Goal: Find specific page/section: Find specific page/section

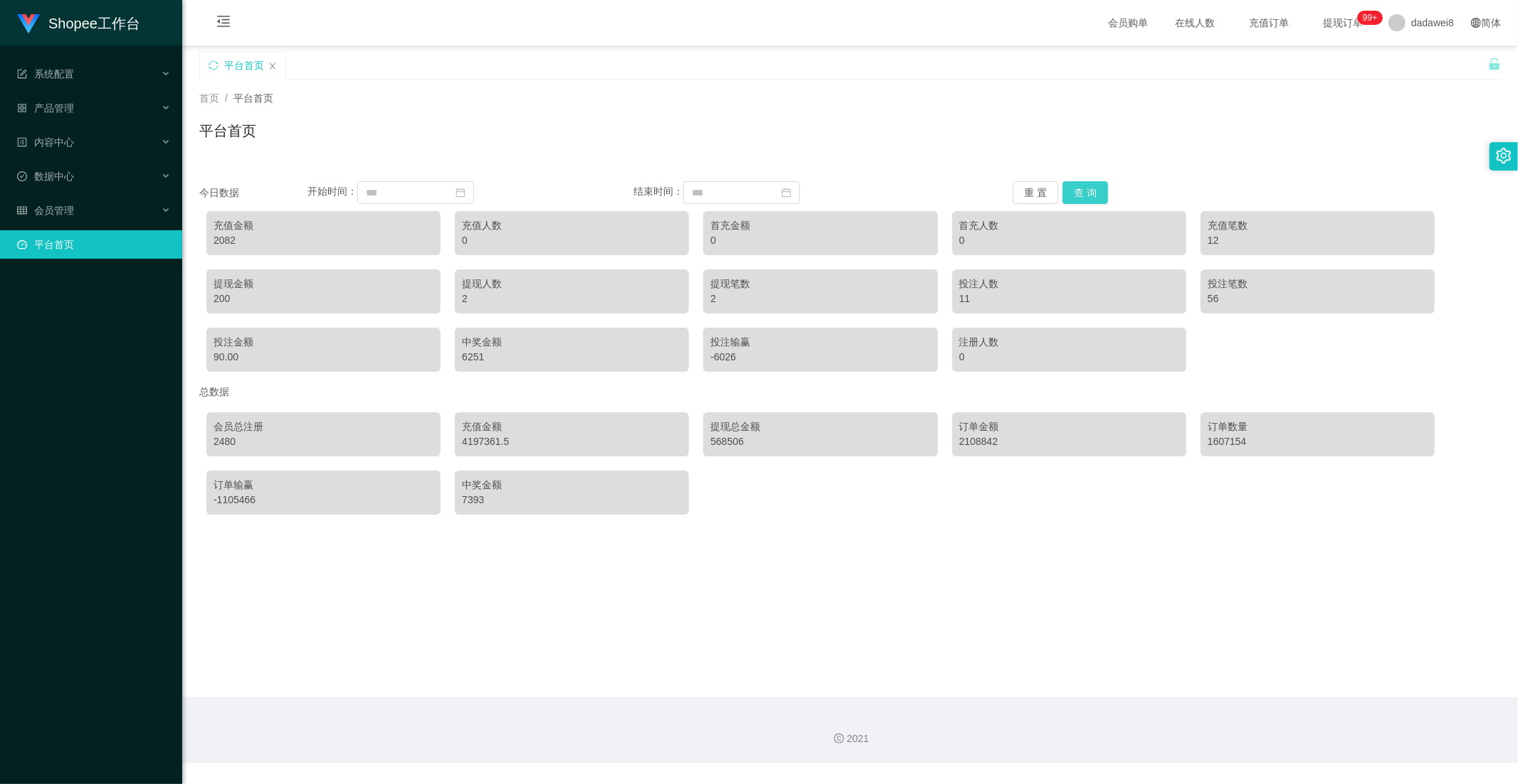
click at [1062, 197] on button "查 询" at bounding box center [1085, 193] width 45 height 23
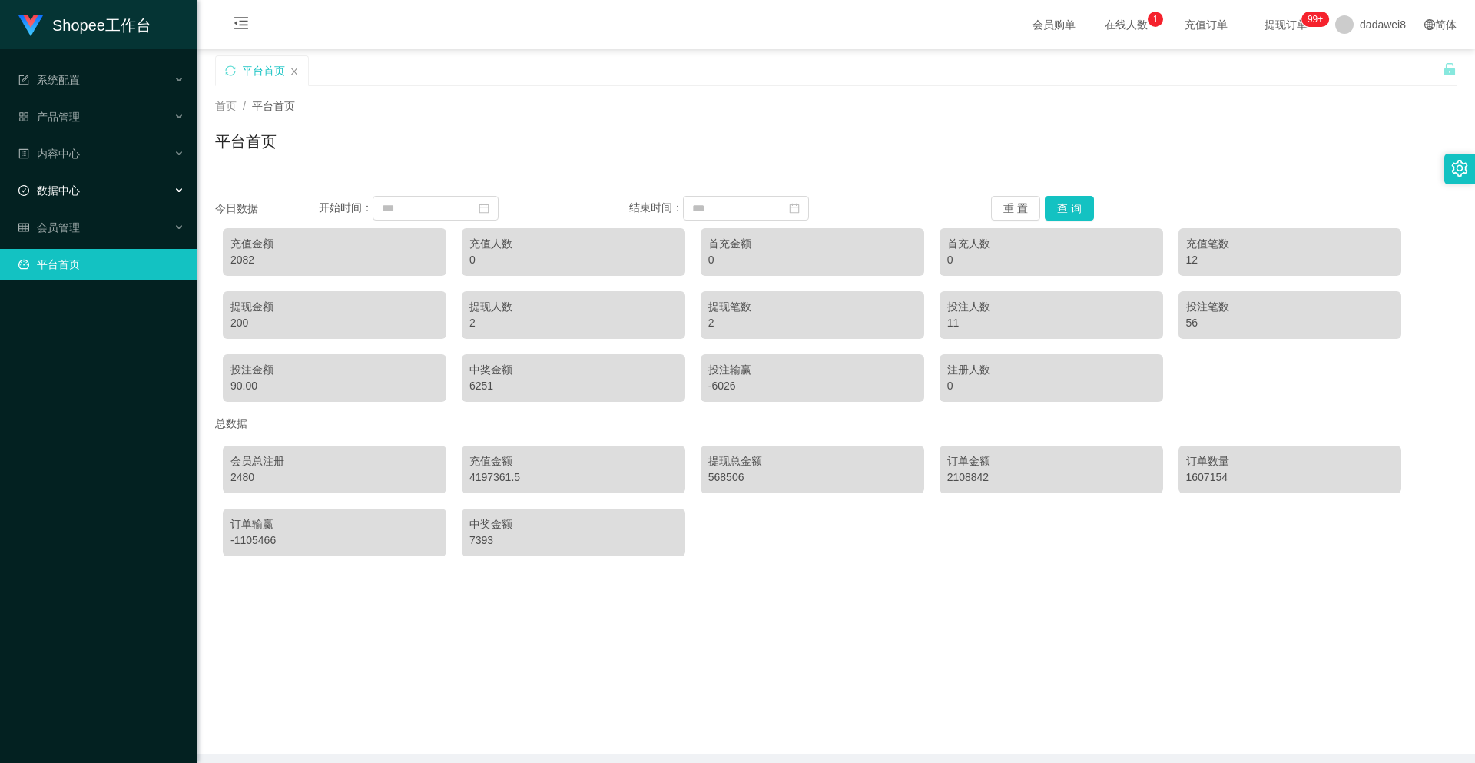
click at [96, 189] on div "数据中心" at bounding box center [98, 190] width 197 height 31
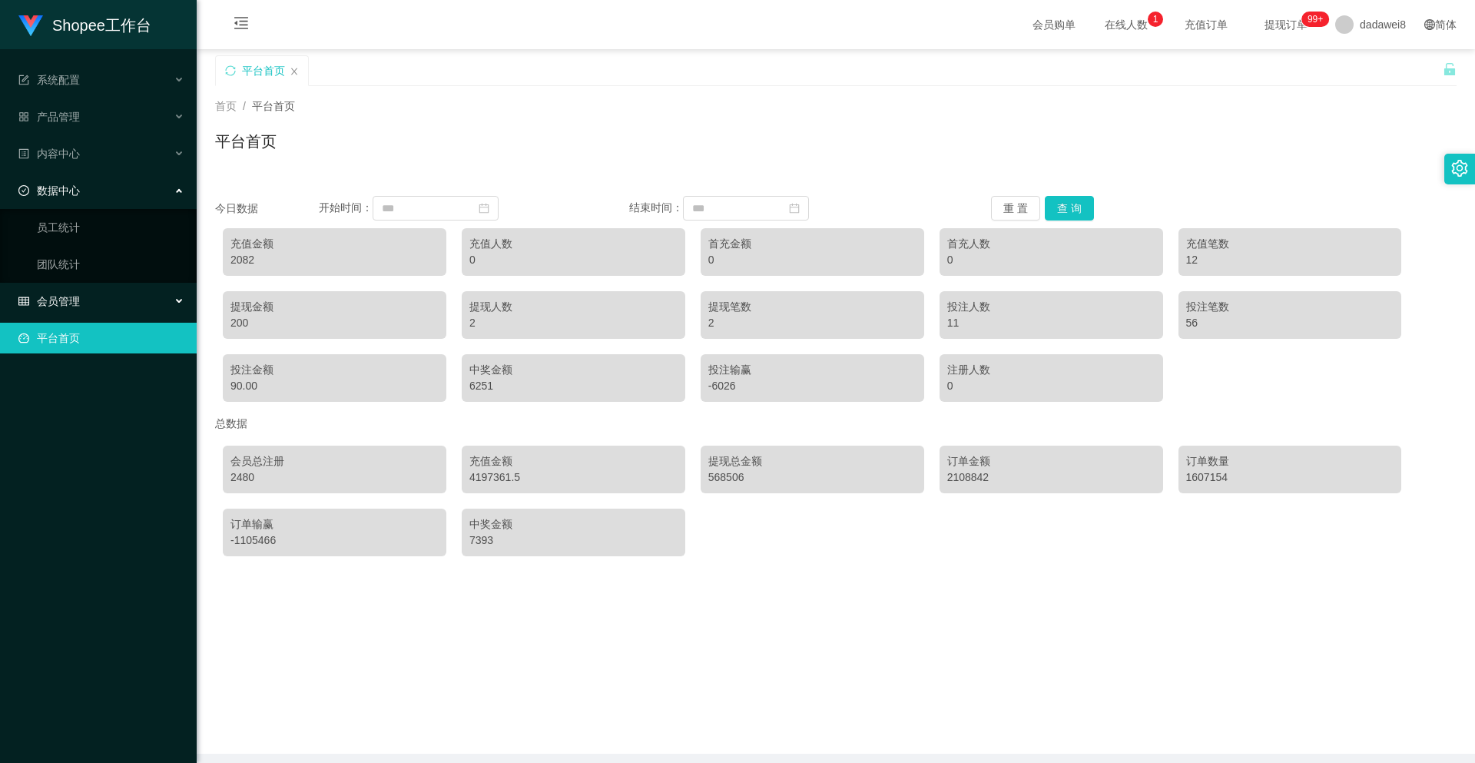
click at [71, 302] on span "会员管理" at bounding box center [48, 301] width 61 height 12
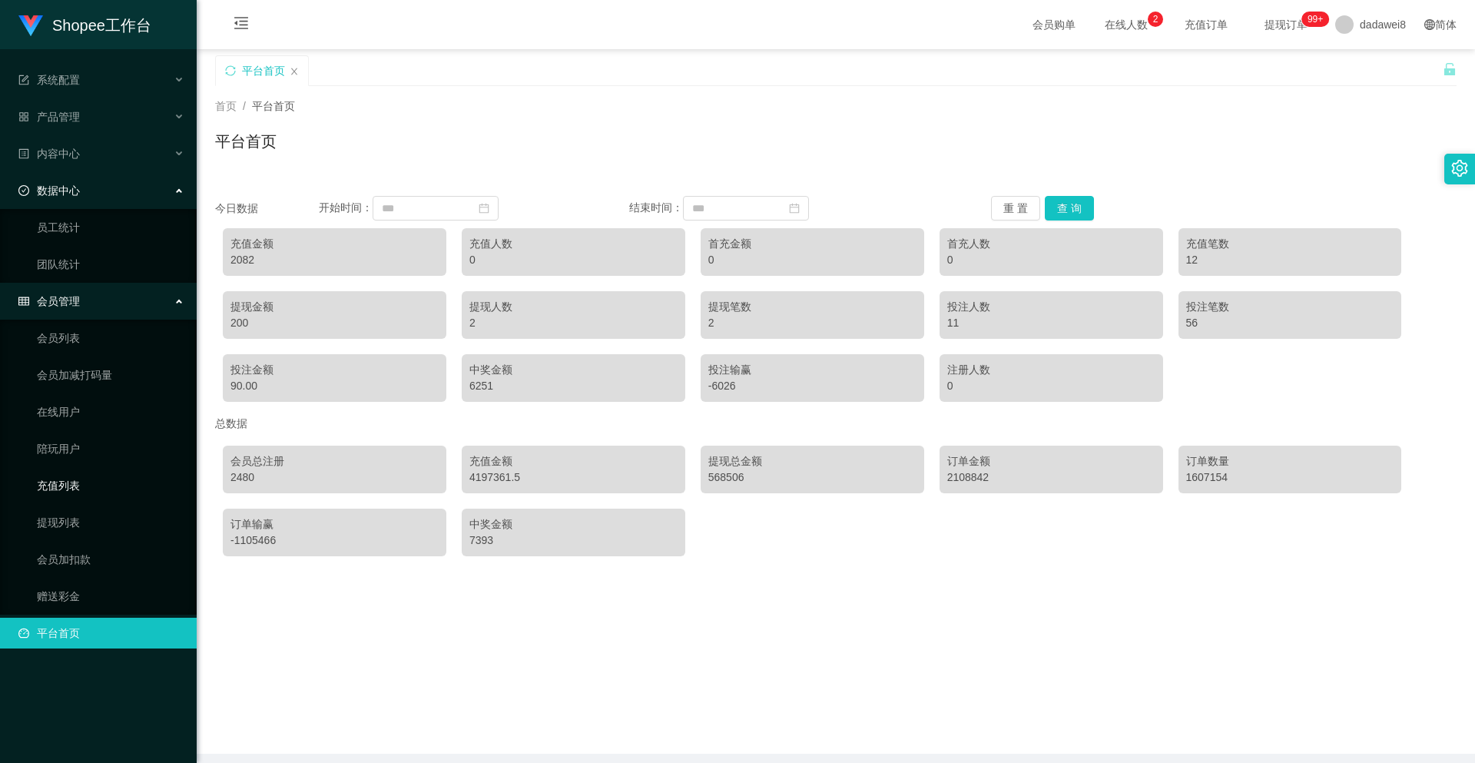
click at [69, 477] on link "充值列表" at bounding box center [110, 485] width 147 height 31
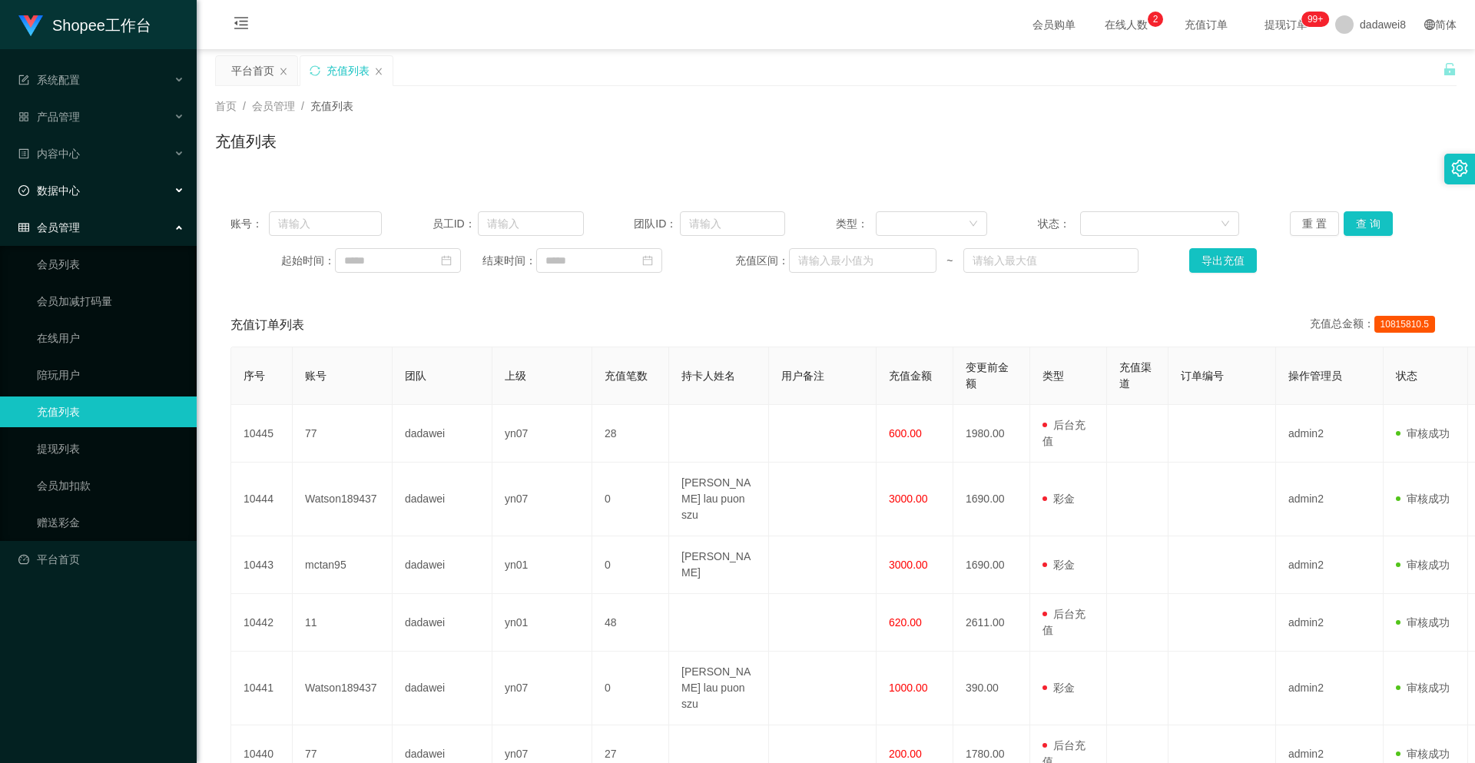
click at [72, 191] on span "数据中心" at bounding box center [48, 190] width 61 height 12
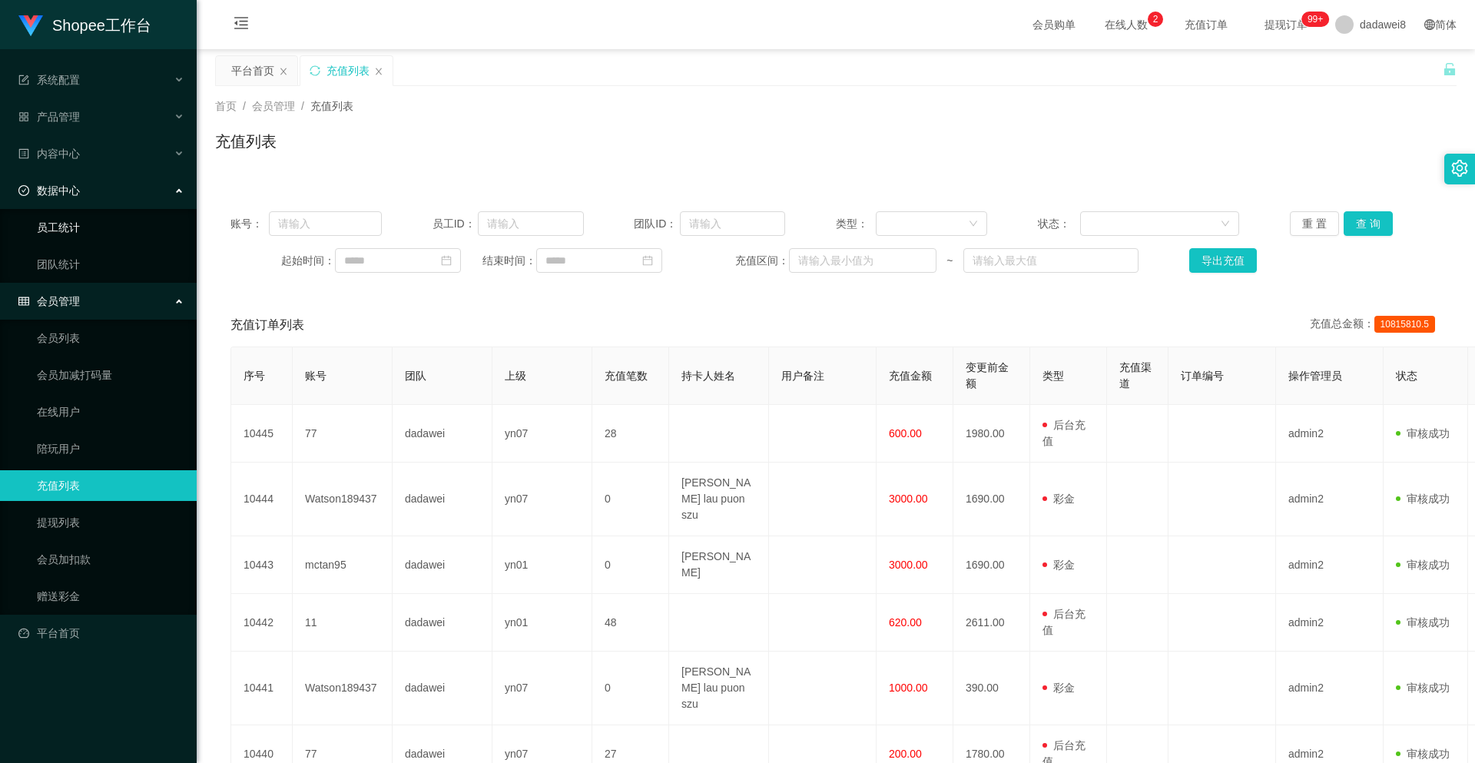
click at [79, 235] on link "员工统计" at bounding box center [110, 227] width 147 height 31
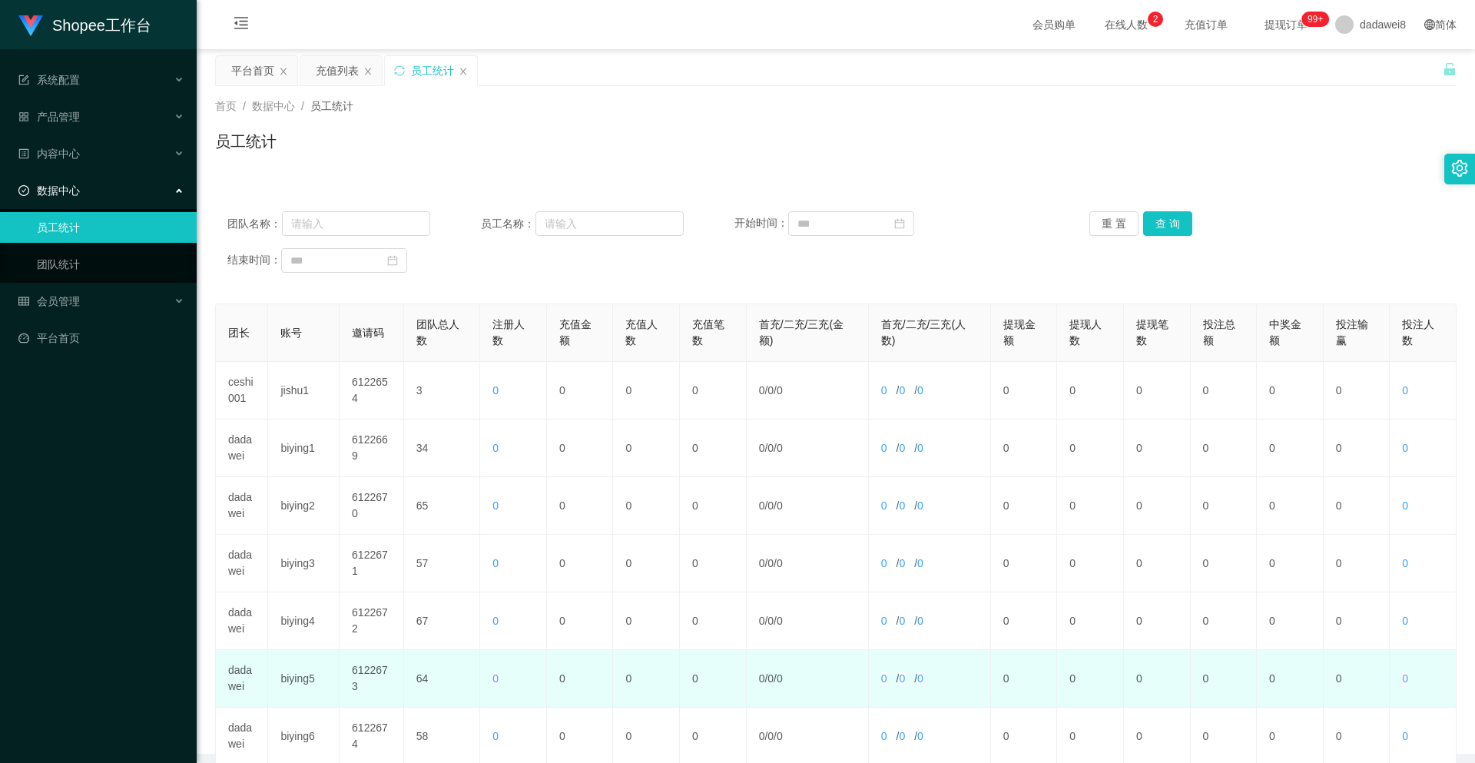
scroll to position [326, 0]
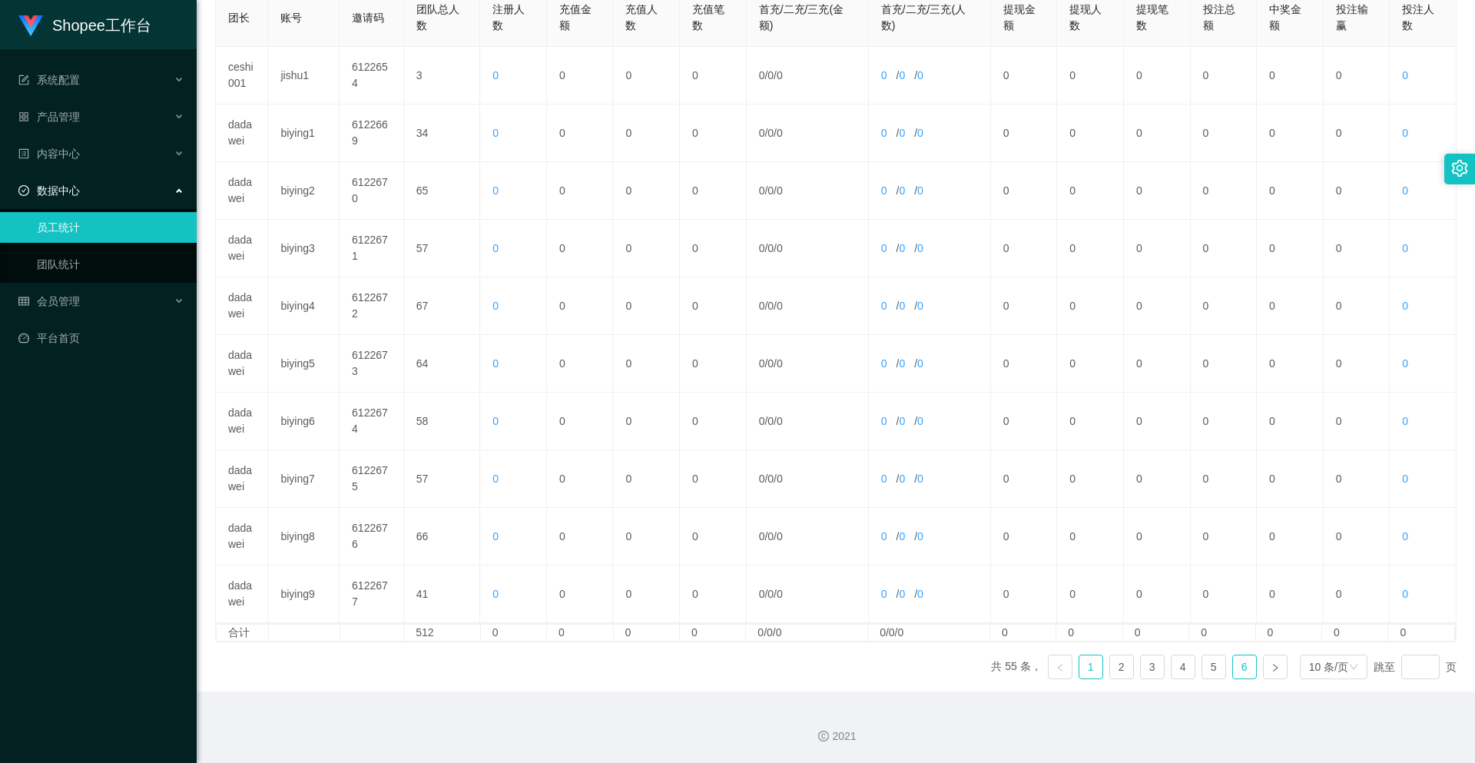
click at [1233, 668] on link "6" at bounding box center [1244, 666] width 23 height 23
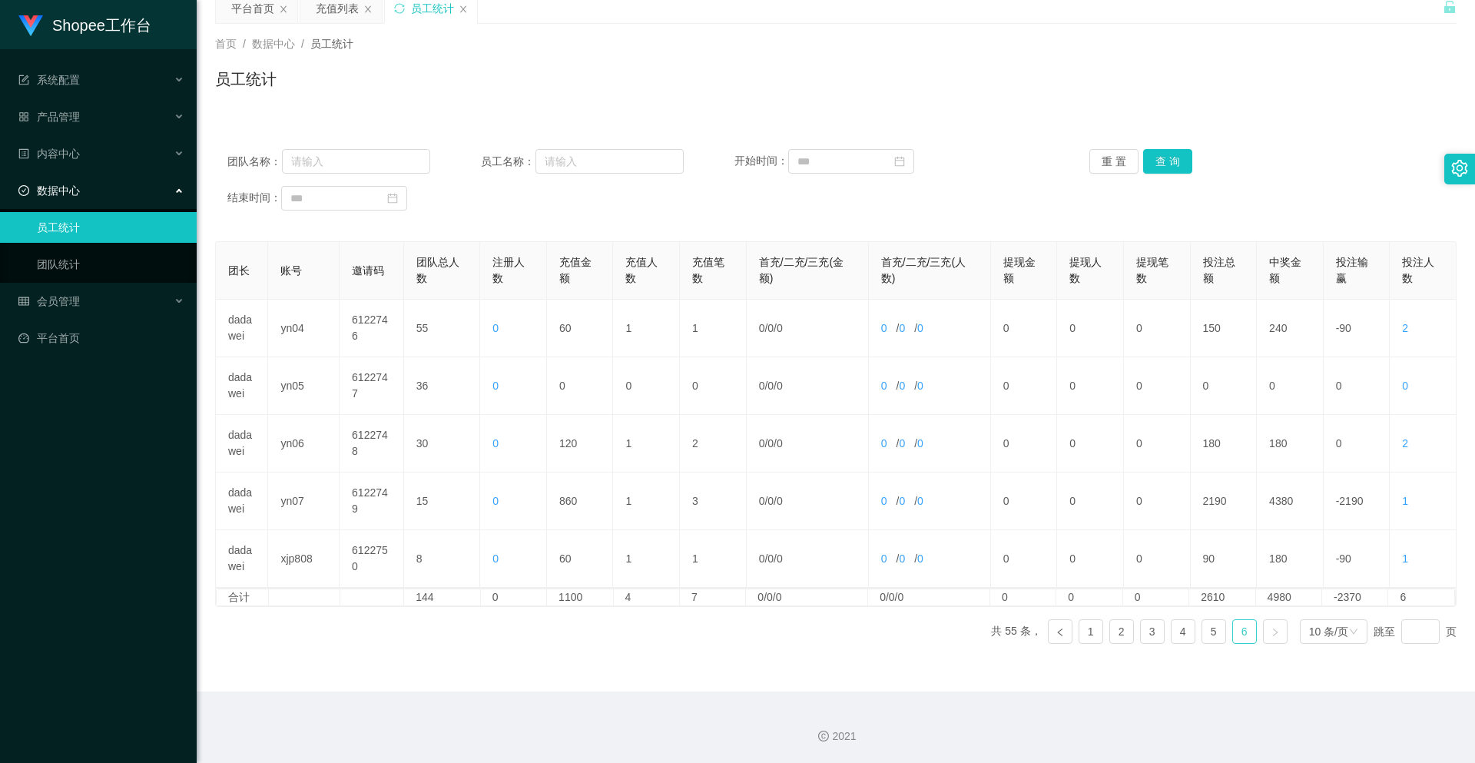
scroll to position [62, 0]
click at [1218, 636] on ul "共 55 条， 1 2 3 4 5 6 10 条/页 跳至 页" at bounding box center [1224, 631] width 466 height 25
click at [1208, 632] on link "5" at bounding box center [1213, 631] width 23 height 23
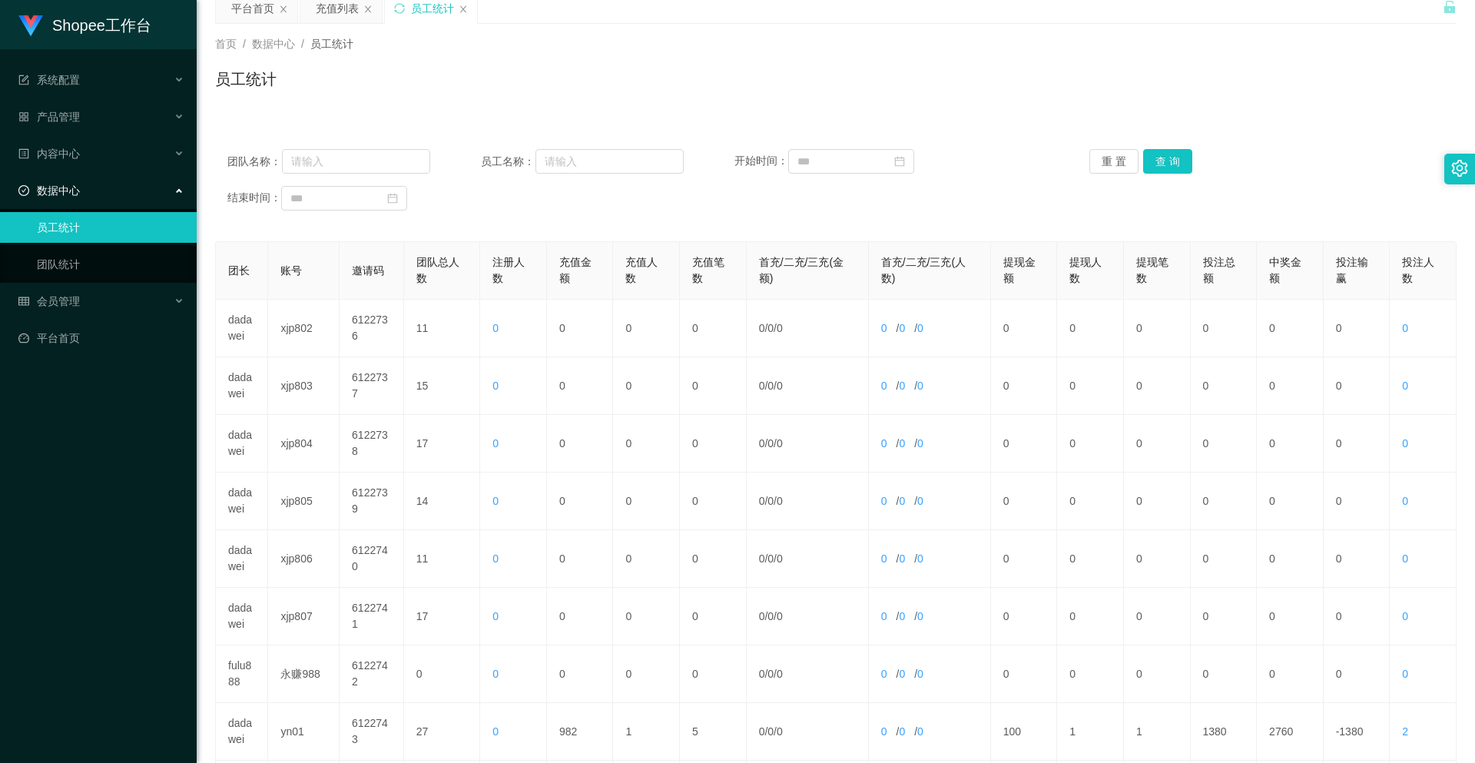
scroll to position [315, 0]
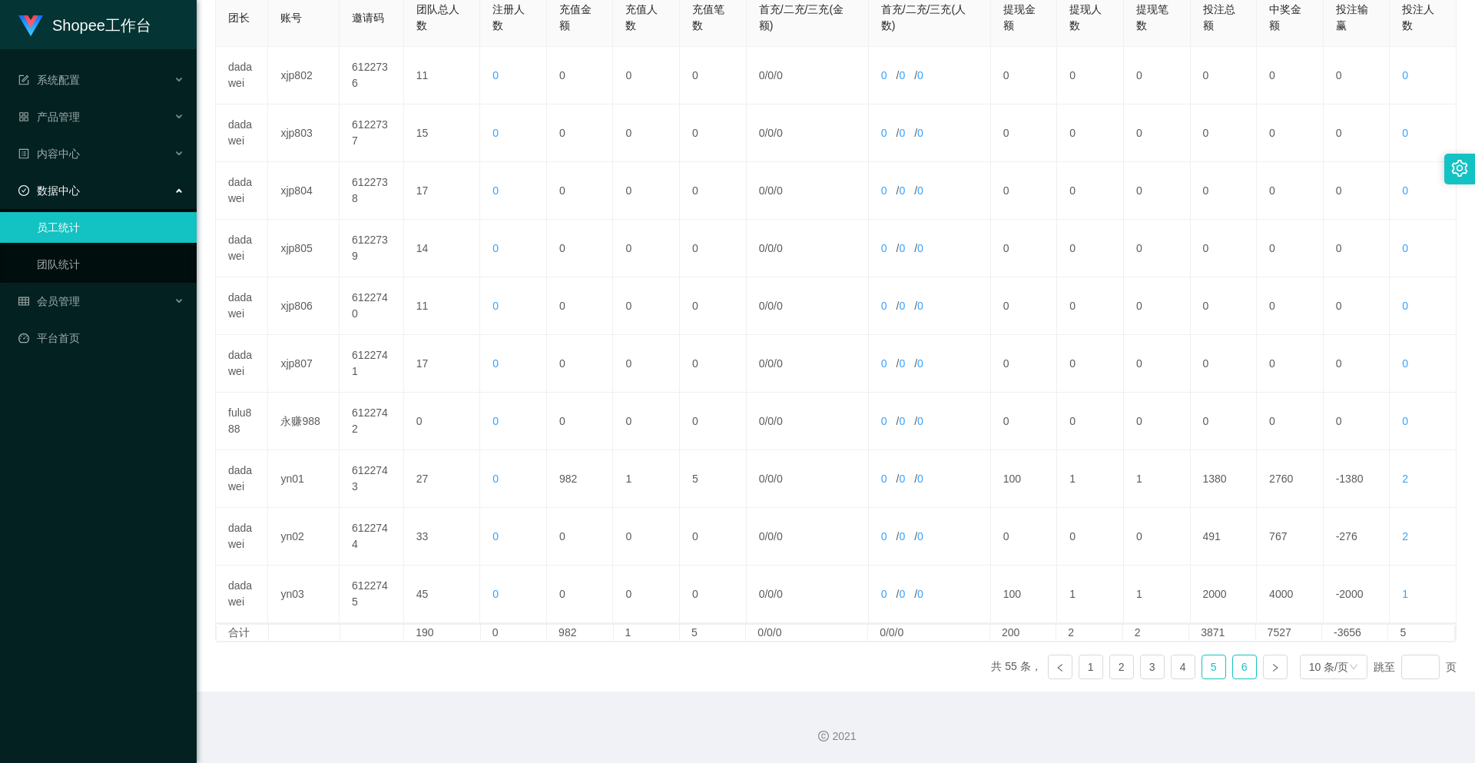
click at [1238, 668] on link "6" at bounding box center [1244, 666] width 23 height 23
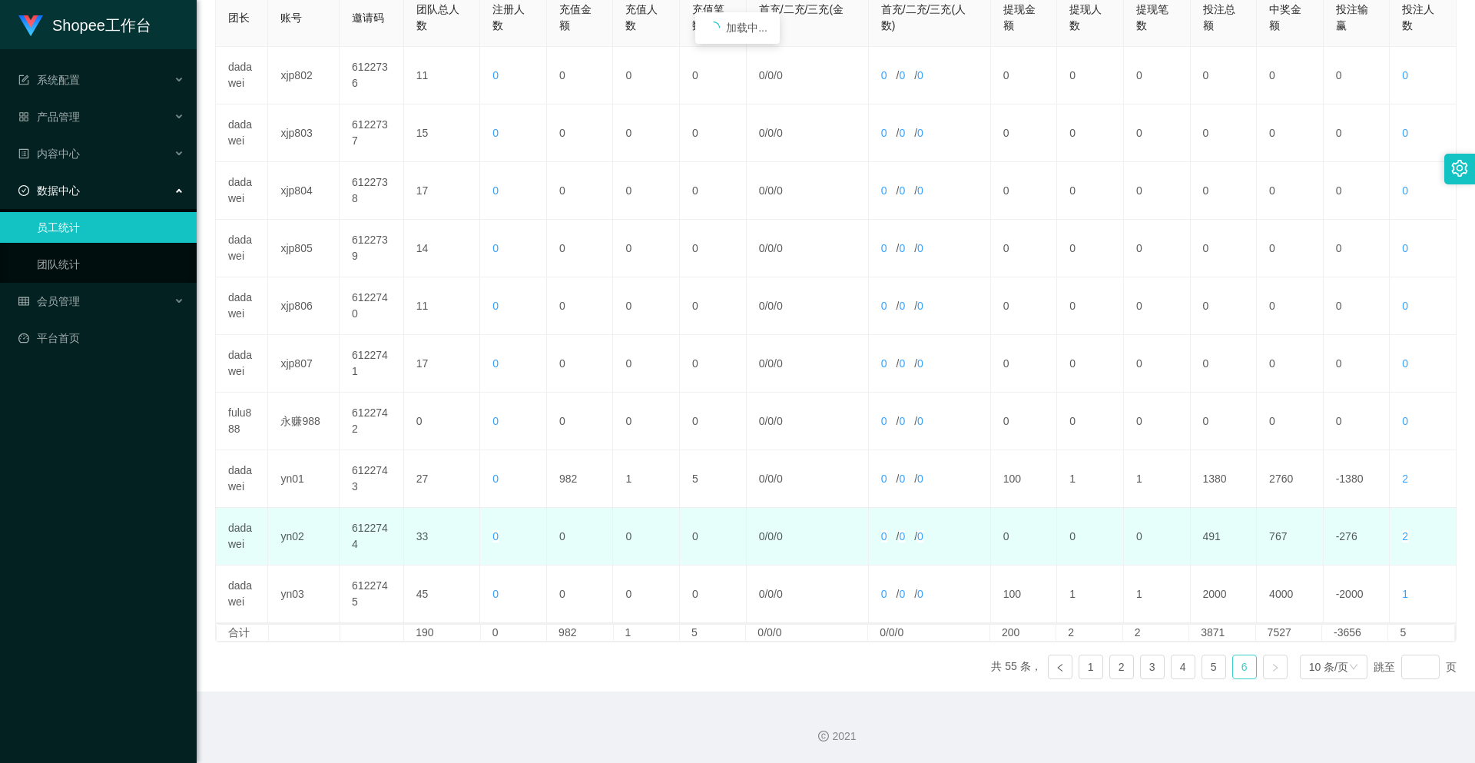
scroll to position [62, 0]
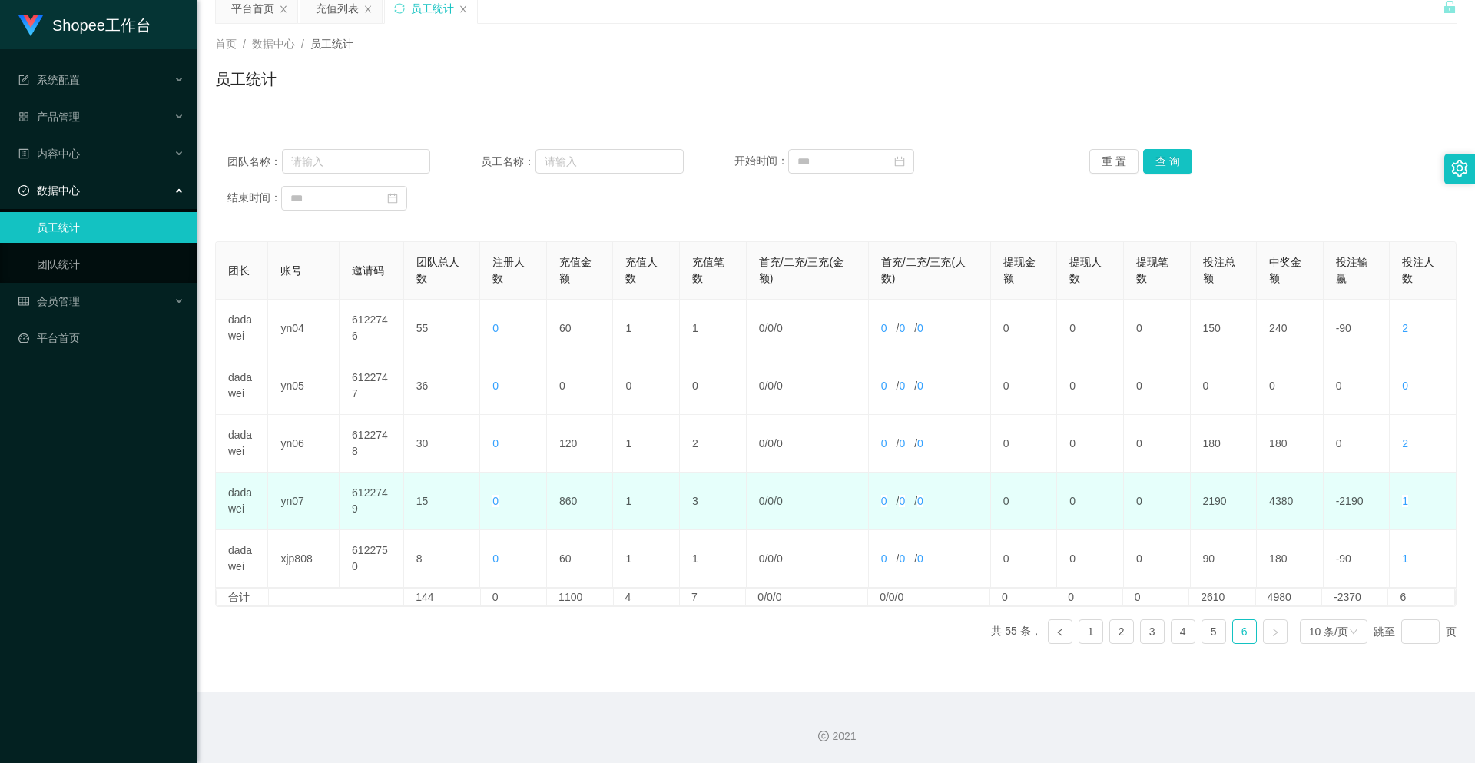
click at [556, 507] on td "860" at bounding box center [580, 501] width 67 height 58
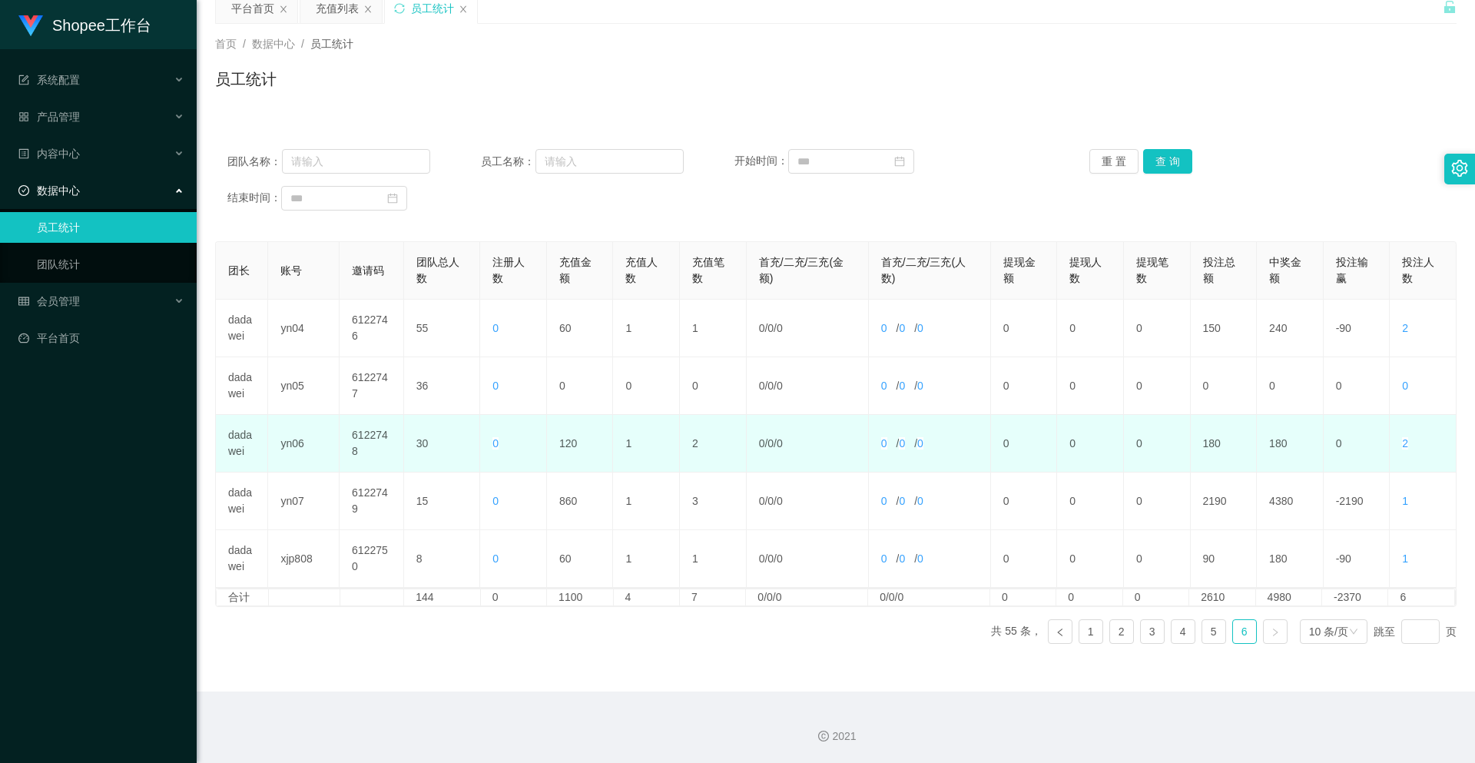
click at [624, 453] on td "1" at bounding box center [646, 444] width 67 height 58
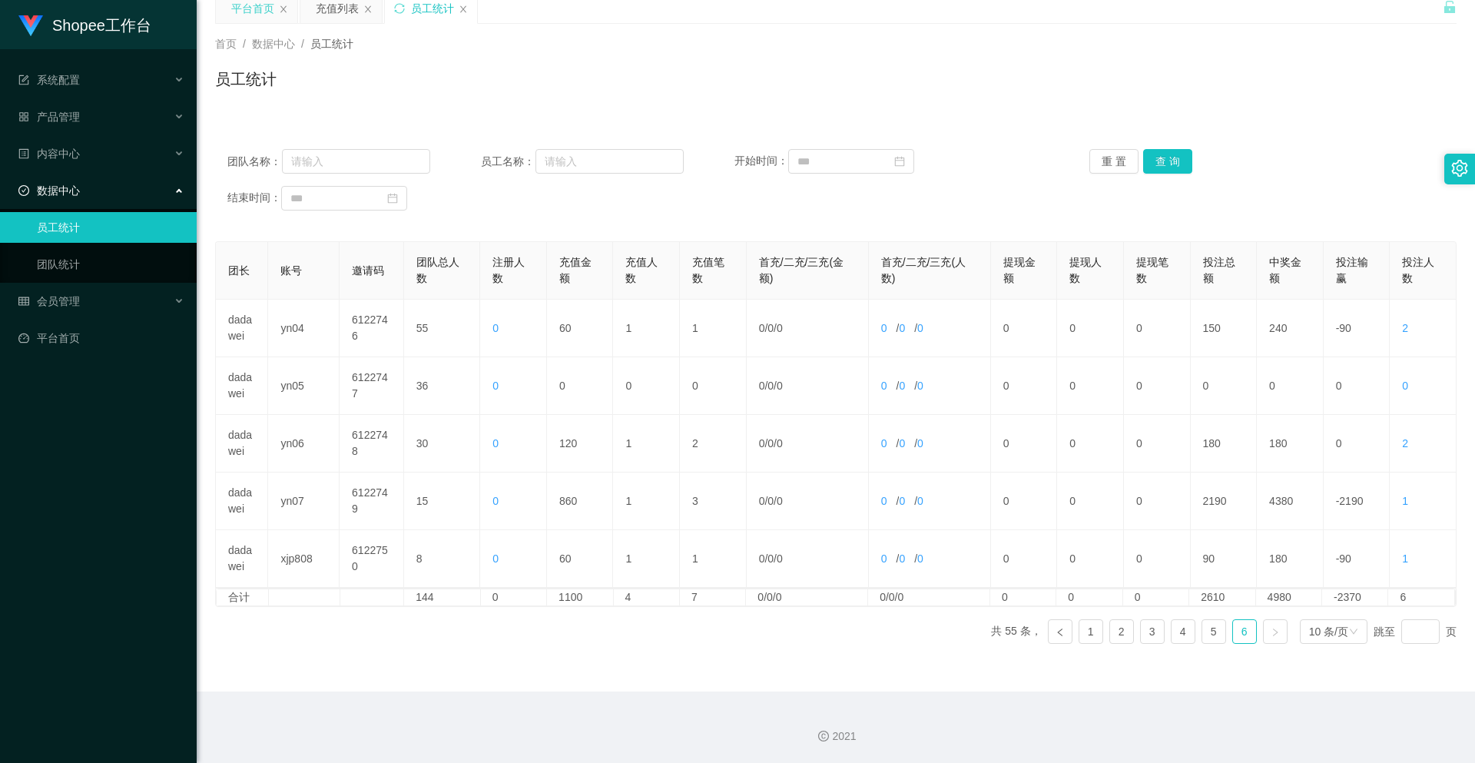
click at [263, 19] on div "平台首页" at bounding box center [252, 8] width 43 height 29
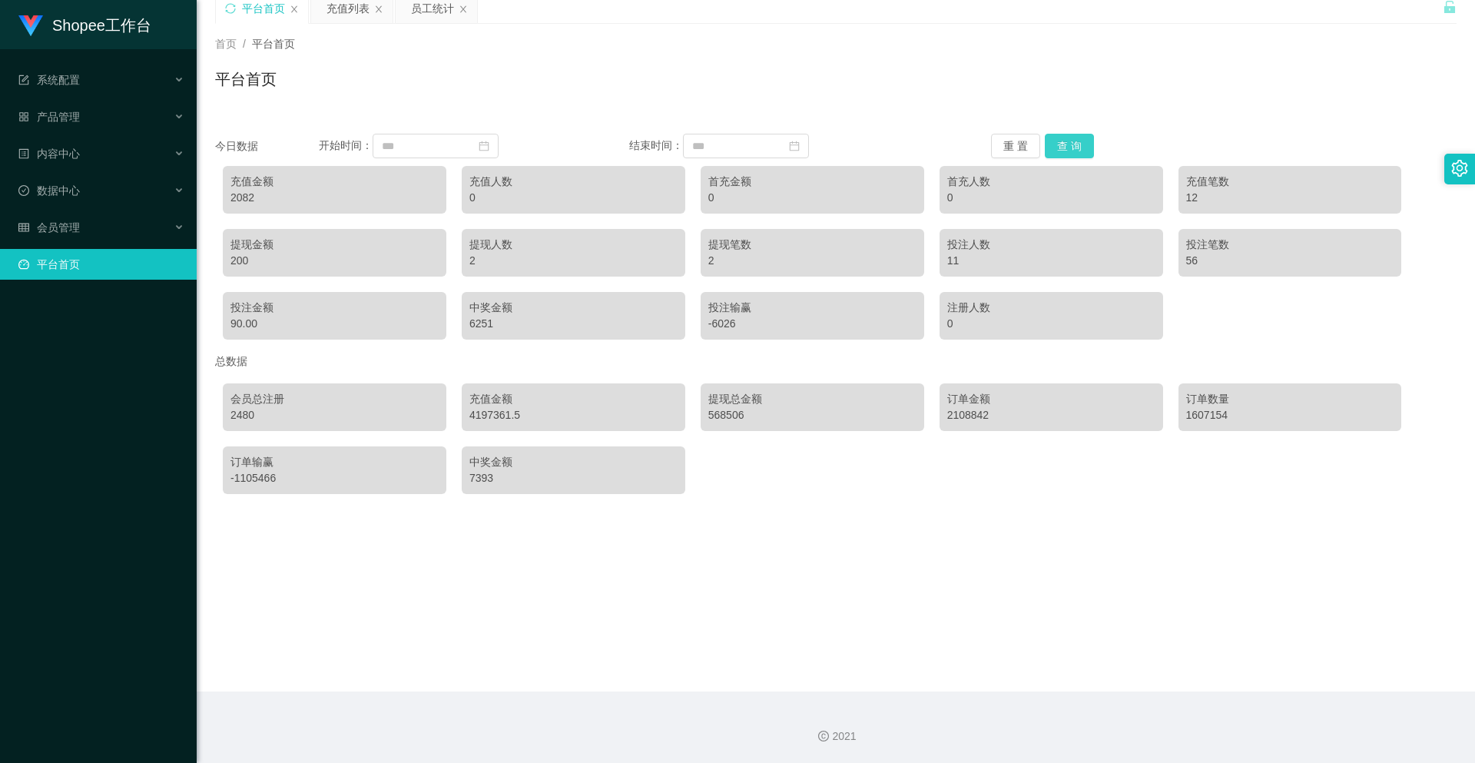
click at [1063, 146] on button "查 询" at bounding box center [1069, 146] width 49 height 25
click at [1061, 140] on button "查 询" at bounding box center [1069, 146] width 49 height 25
